Goal: Download file/media

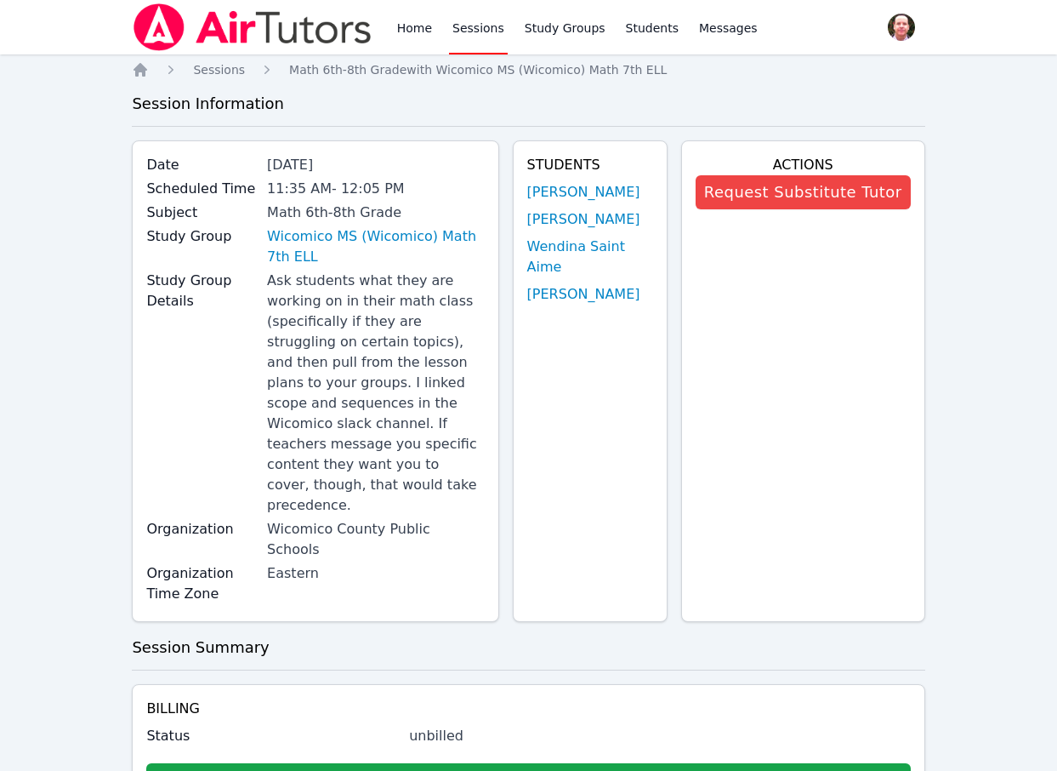
scroll to position [869, 0]
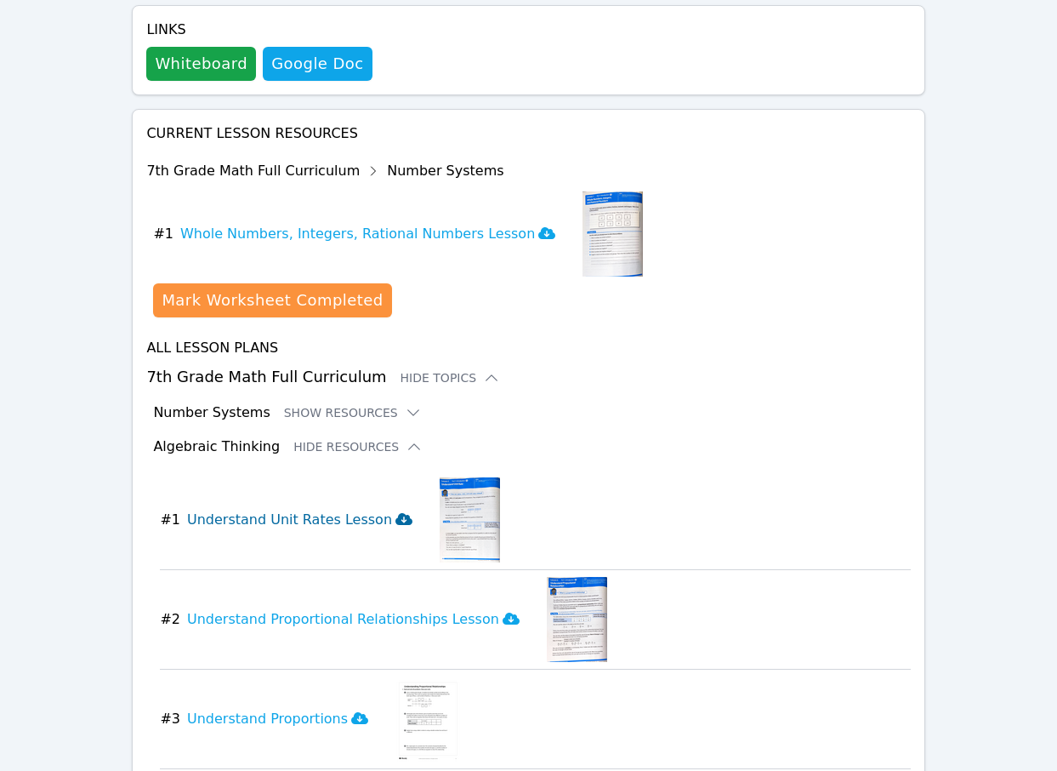
click at [396, 513] on icon at bounding box center [404, 519] width 17 height 12
click at [503, 613] on icon at bounding box center [511, 619] width 17 height 12
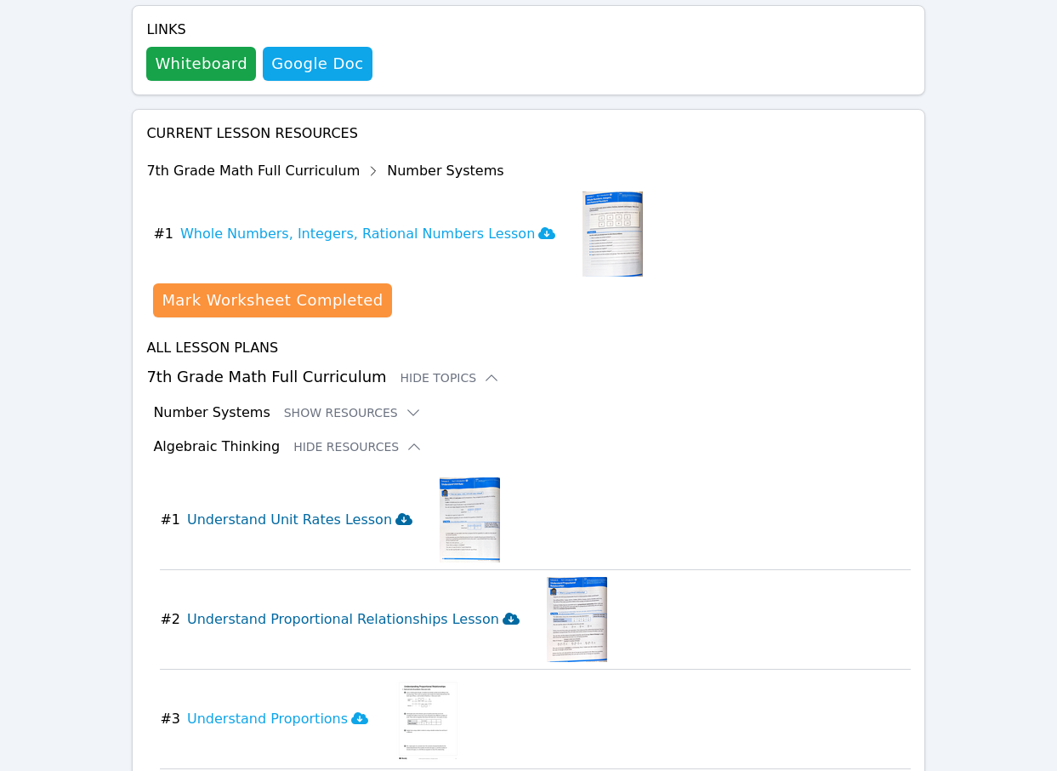
click at [503, 613] on icon at bounding box center [511, 619] width 17 height 12
click at [396, 513] on icon at bounding box center [404, 519] width 17 height 12
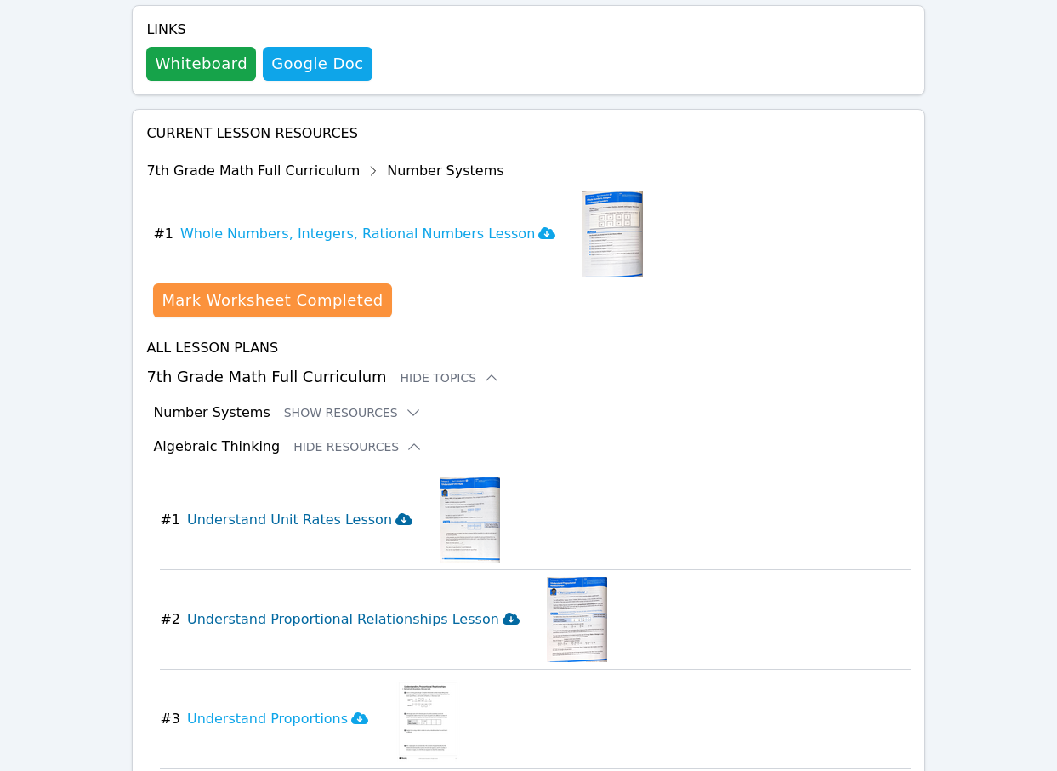
click at [547, 577] on img at bounding box center [577, 619] width 60 height 85
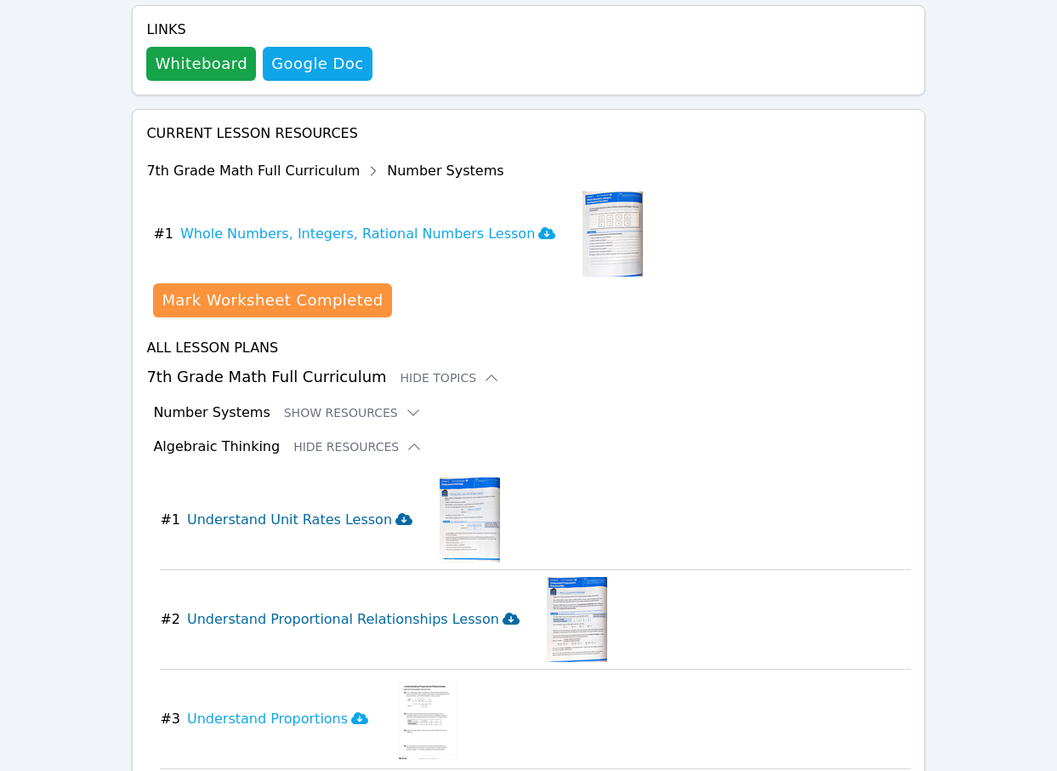
click at [547, 577] on img at bounding box center [577, 619] width 60 height 85
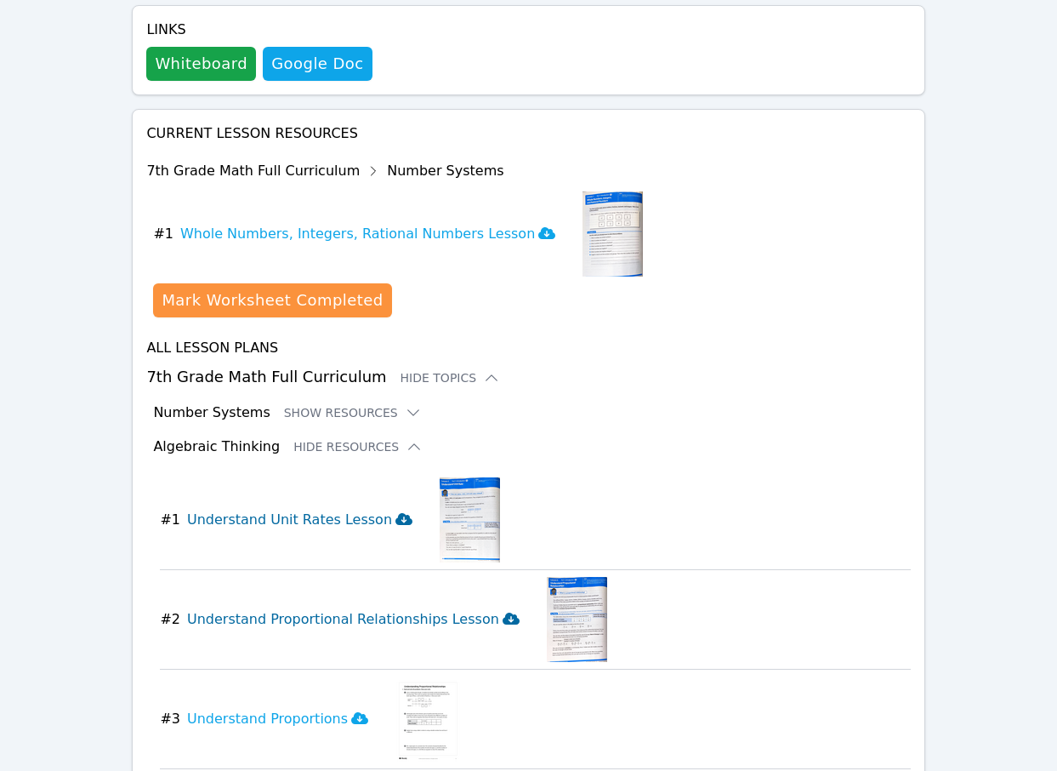
click at [503, 612] on icon at bounding box center [511, 619] width 17 height 14
click at [547, 577] on img at bounding box center [577, 619] width 60 height 85
